Goal: Transaction & Acquisition: Purchase product/service

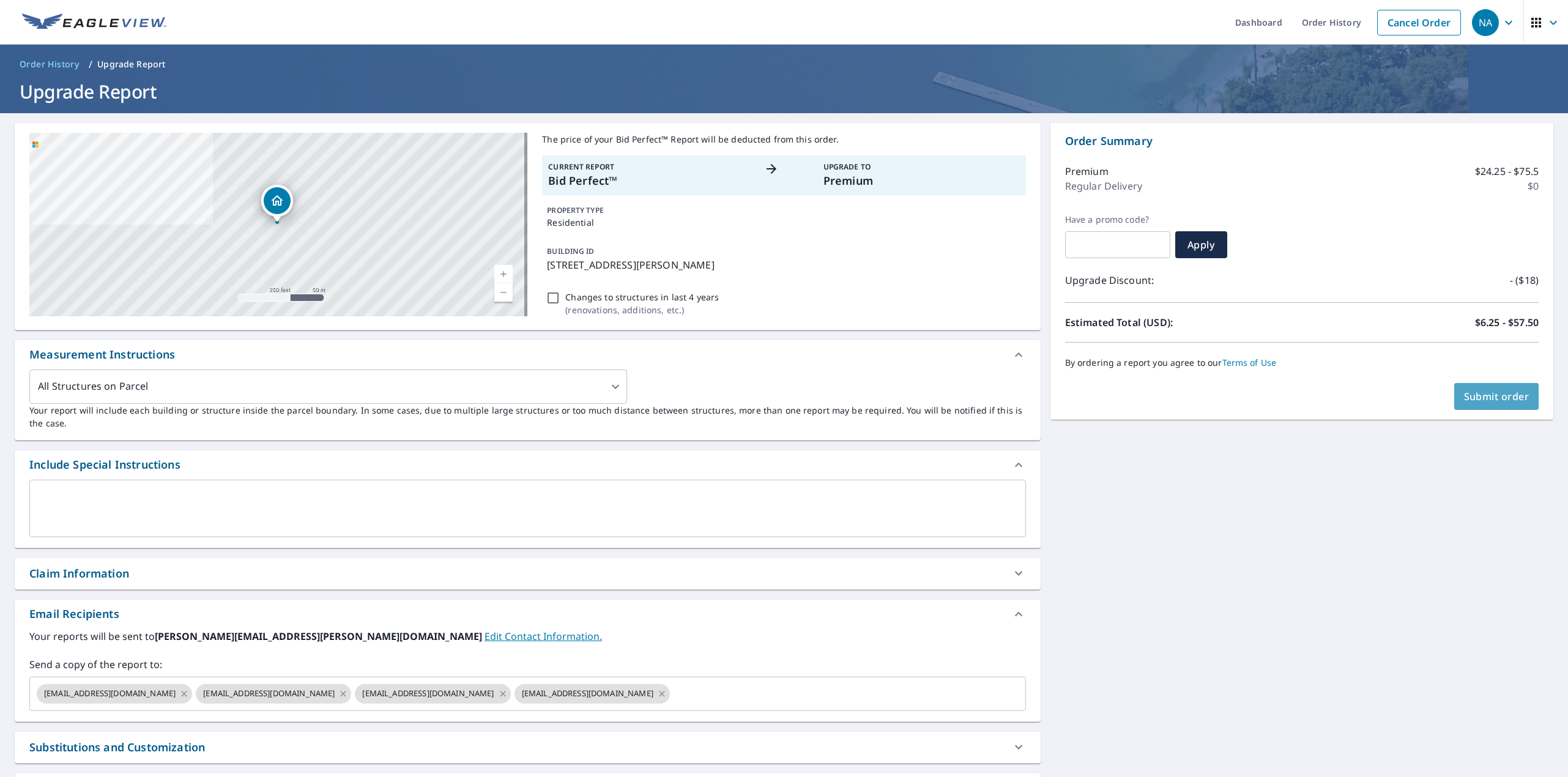
click at [1490, 394] on span "Submit order" at bounding box center [1497, 397] width 66 height 13
checkbox input "true"
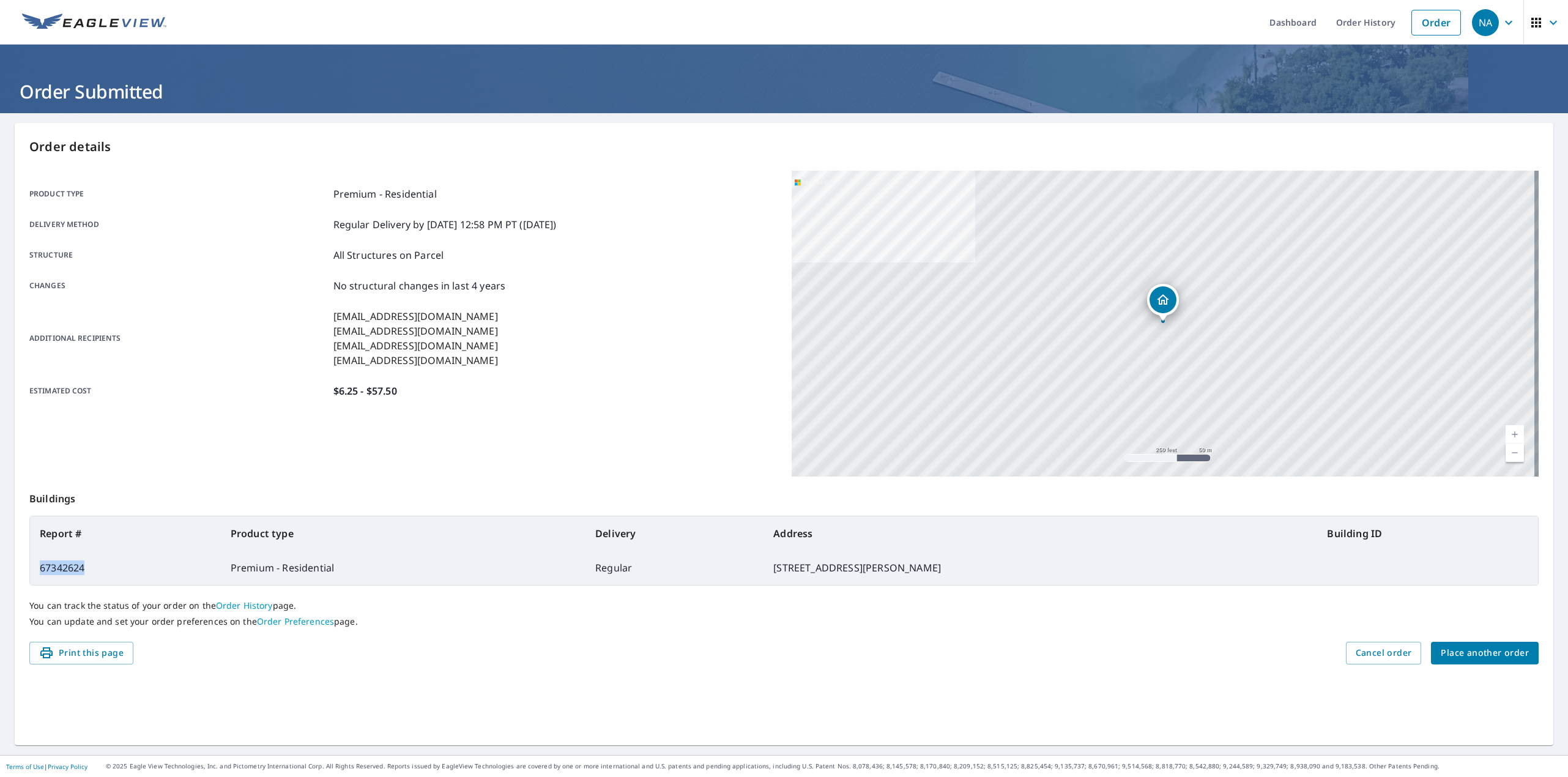
drag, startPoint x: 40, startPoint y: 564, endPoint x: 95, endPoint y: 565, distance: 55.0
click at [95, 565] on td "67342624" at bounding box center [125, 568] width 191 height 34
copy td "67342624"
